Goal: Check status: Check status

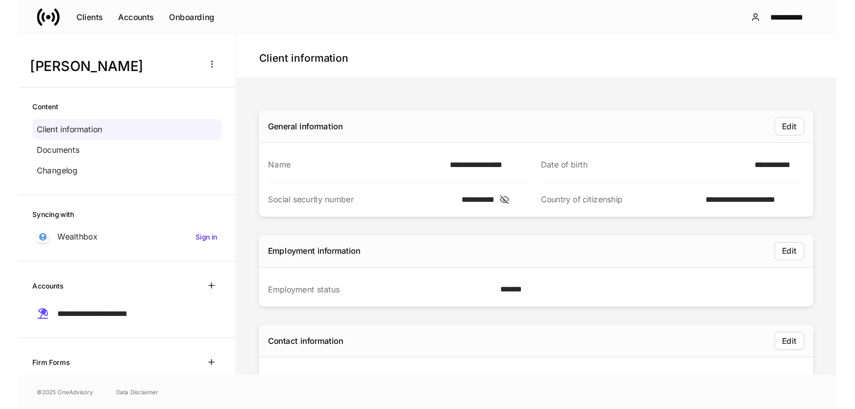
scroll to position [44, 0]
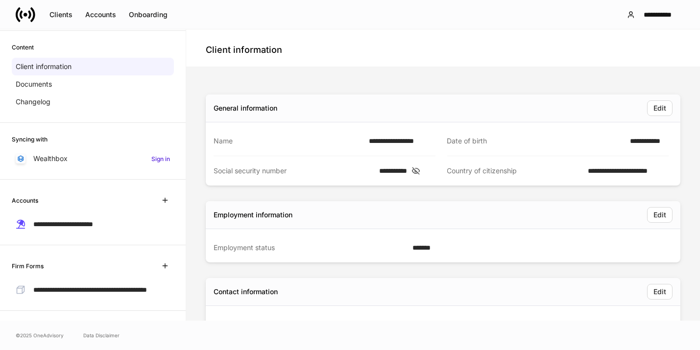
click at [105, 28] on div "**********" at bounding box center [350, 14] width 700 height 29
